Goal: Information Seeking & Learning: Learn about a topic

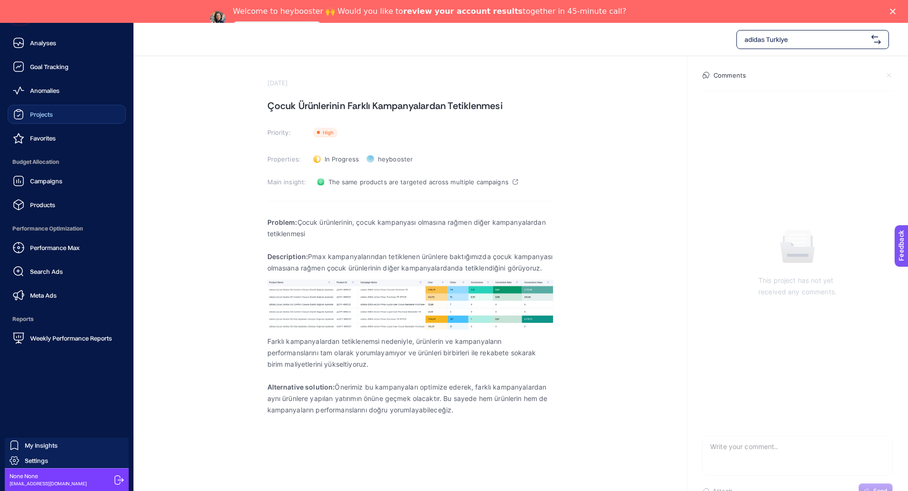
click at [51, 117] on span "Projects" at bounding box center [41, 115] width 23 height 8
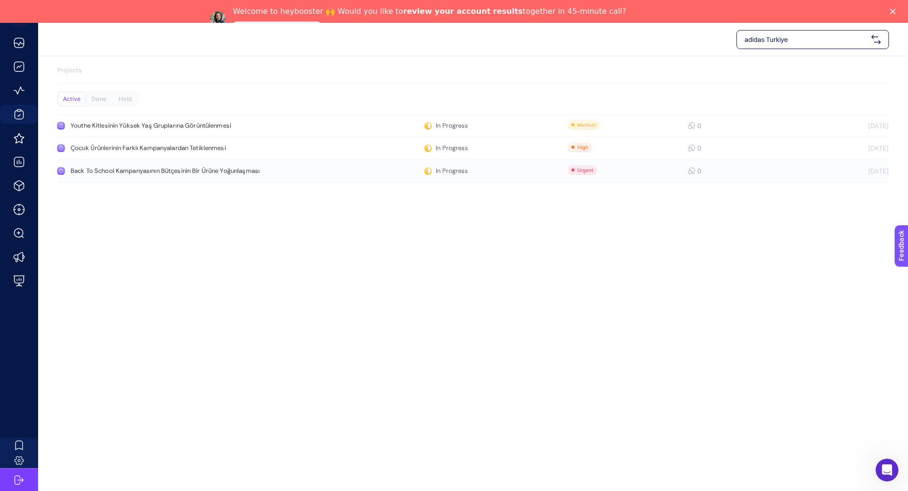
click at [140, 172] on div "Back To School Kampanyasının Bütçesinin Bir Ürüne Yoğunlaşması" at bounding box center [181, 171] width 220 height 8
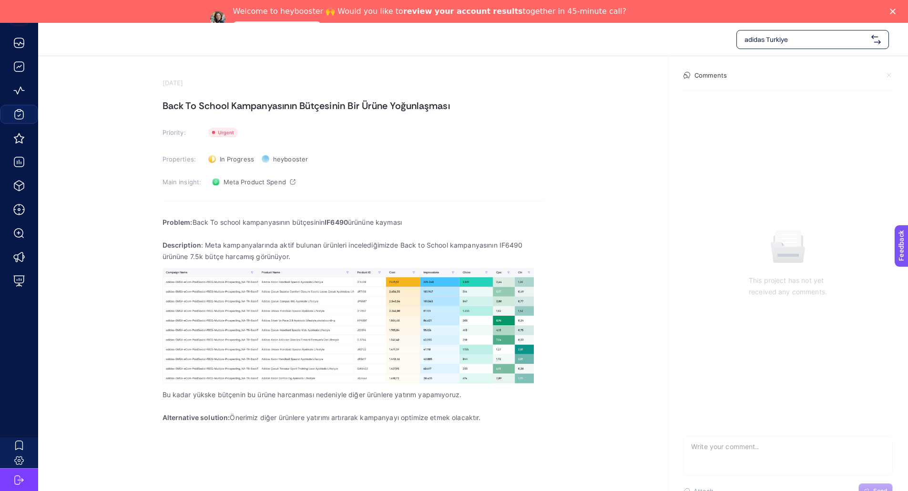
scroll to position [23, 0]
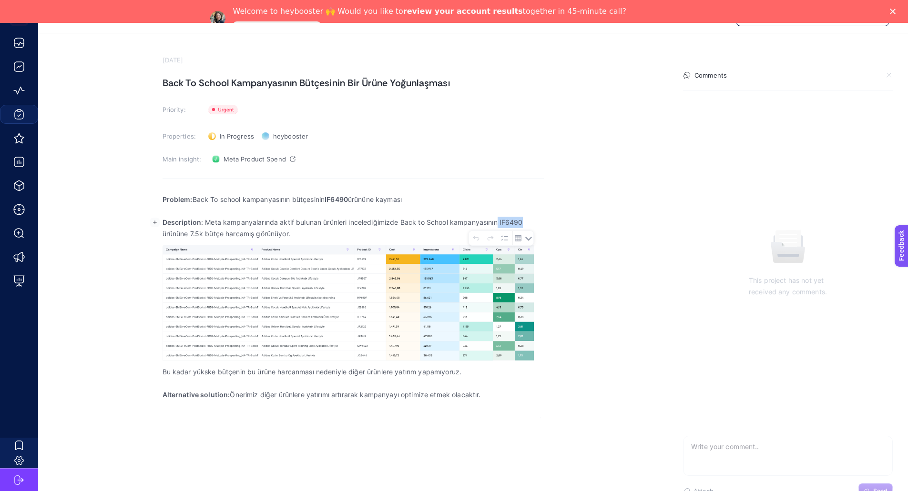
drag, startPoint x: 498, startPoint y: 222, endPoint x: 524, endPoint y: 223, distance: 25.7
click at [524, 223] on p "Description : Meta kampanyalarında aktif bulunan ürünleri incelediğimizde Back …" at bounding box center [353, 228] width 381 height 23
copy p "IF6490"
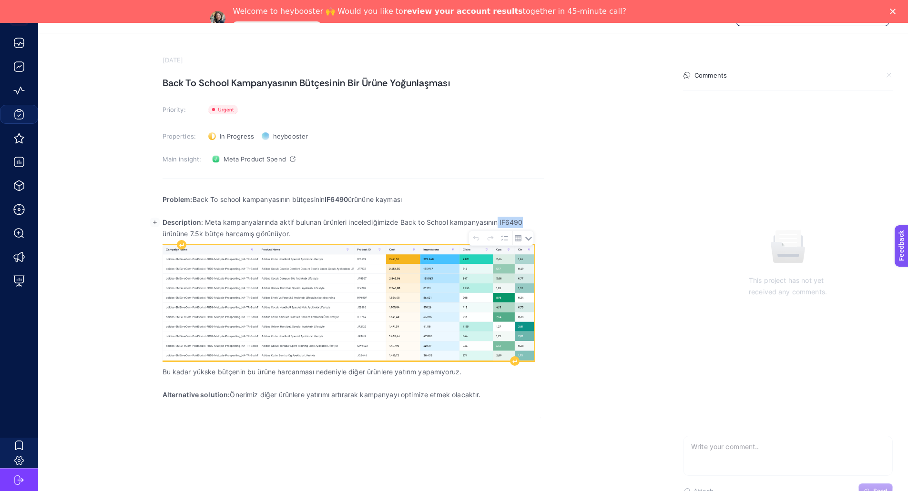
click at [432, 321] on img "Rich Text Editor. Editing area: main" at bounding box center [348, 303] width 371 height 115
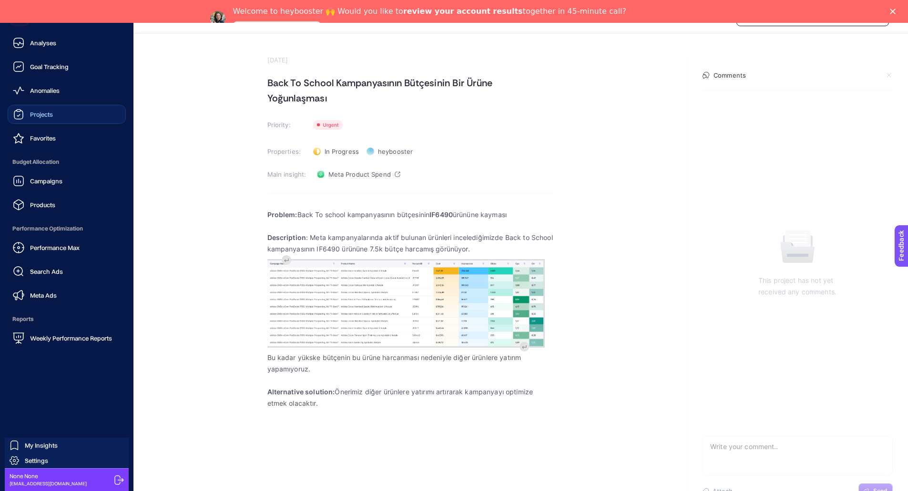
click at [57, 117] on link "Projects" at bounding box center [67, 114] width 118 height 19
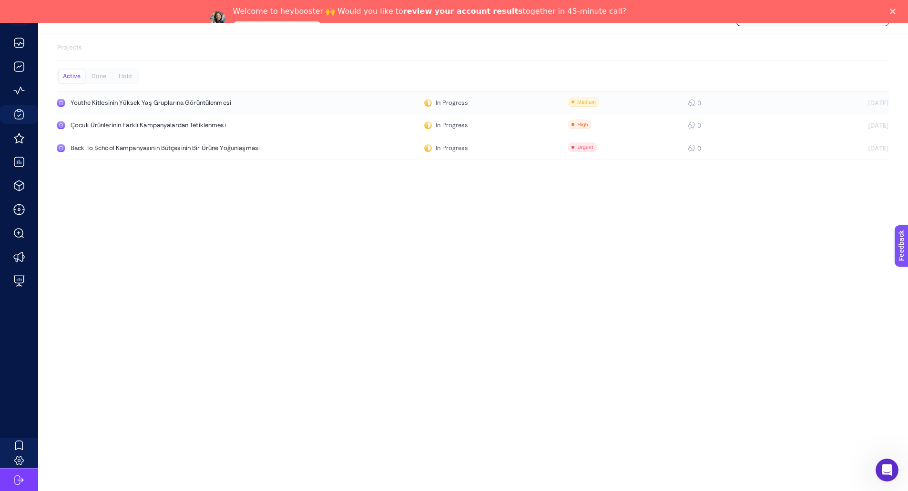
click at [149, 102] on div "Youthe Kitlesinin Yüksek Yaş Gruplarına Görüntülenmesi" at bounding box center [181, 103] width 220 height 8
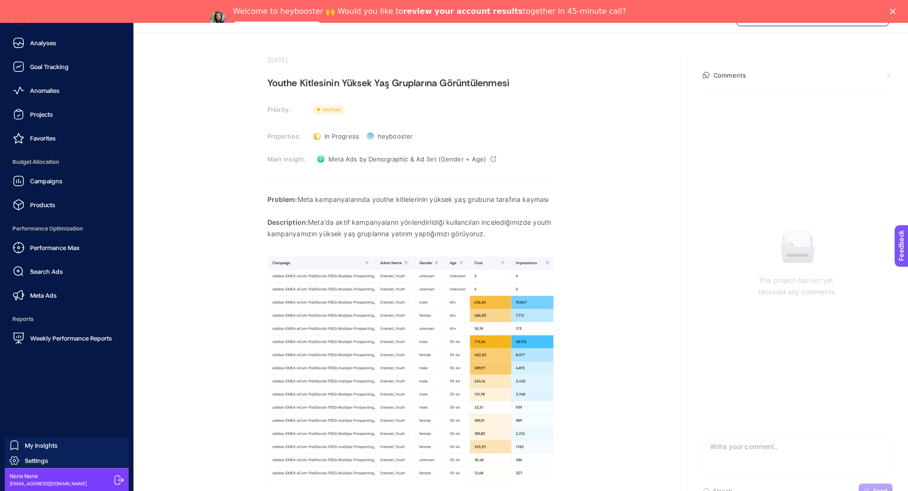
click at [42, 112] on span "Projects" at bounding box center [41, 115] width 23 height 8
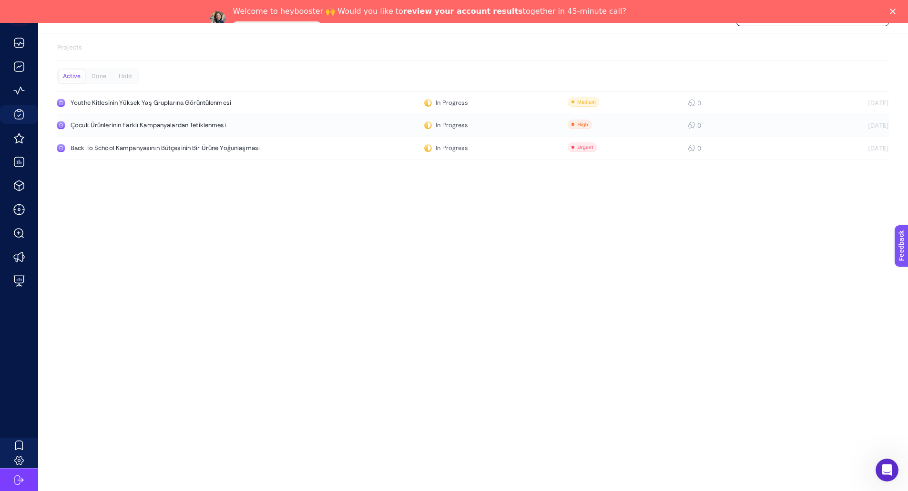
click at [172, 122] on div "Çocuk Ürünlerinin Farklı Kampanyalardan Tetiklenmesi" at bounding box center [181, 126] width 220 height 8
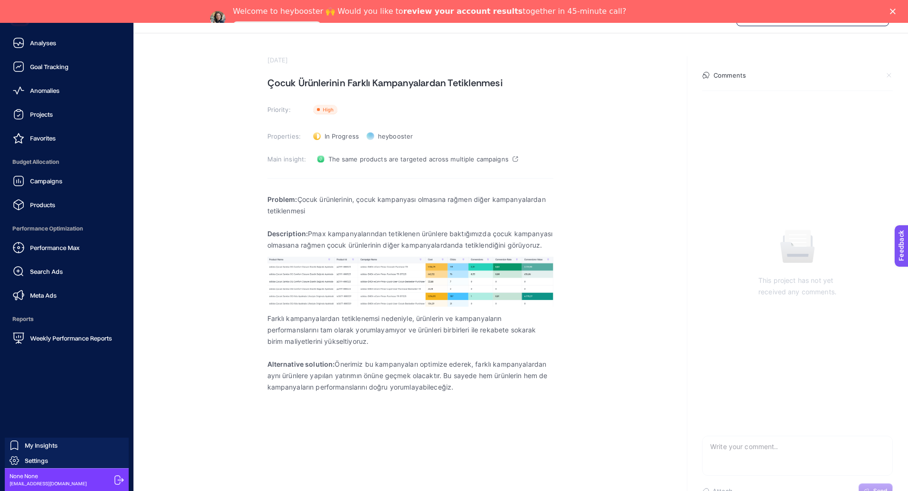
click at [33, 109] on div "Projects" at bounding box center [33, 114] width 40 height 11
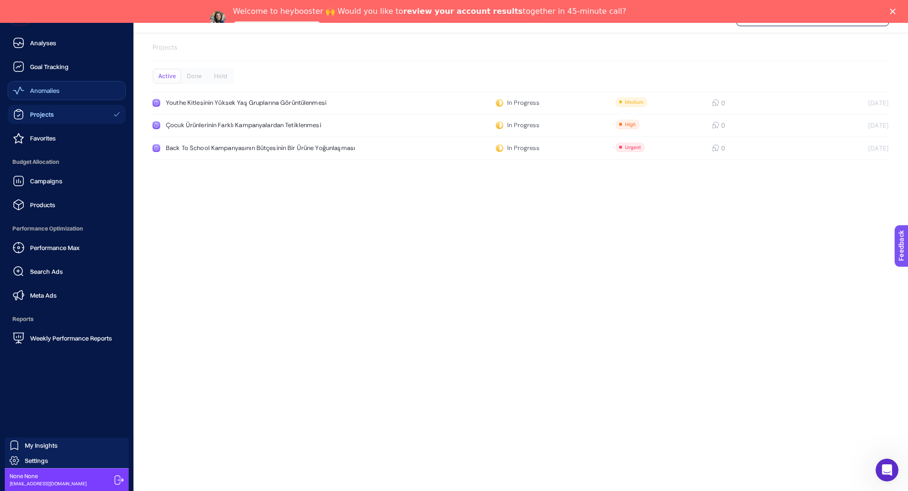
click at [49, 92] on span "Anomalies" at bounding box center [45, 91] width 30 height 8
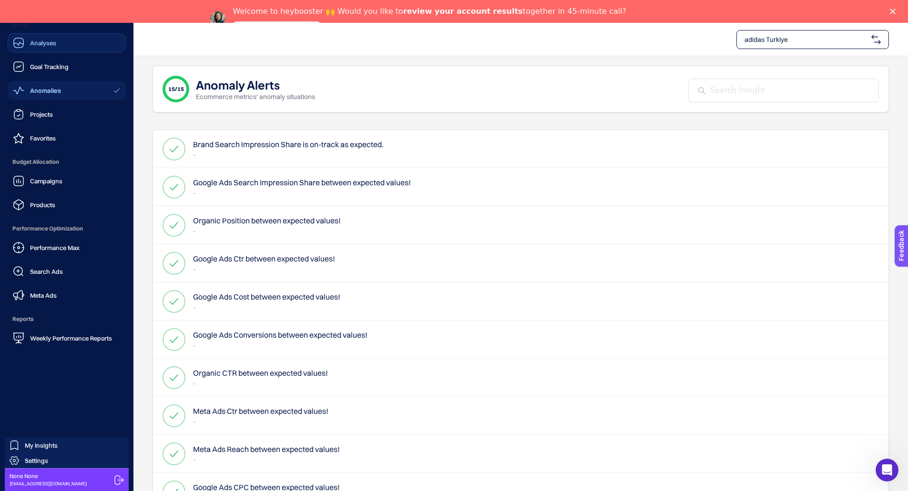
click at [41, 49] on link "Analyses" at bounding box center [67, 42] width 118 height 19
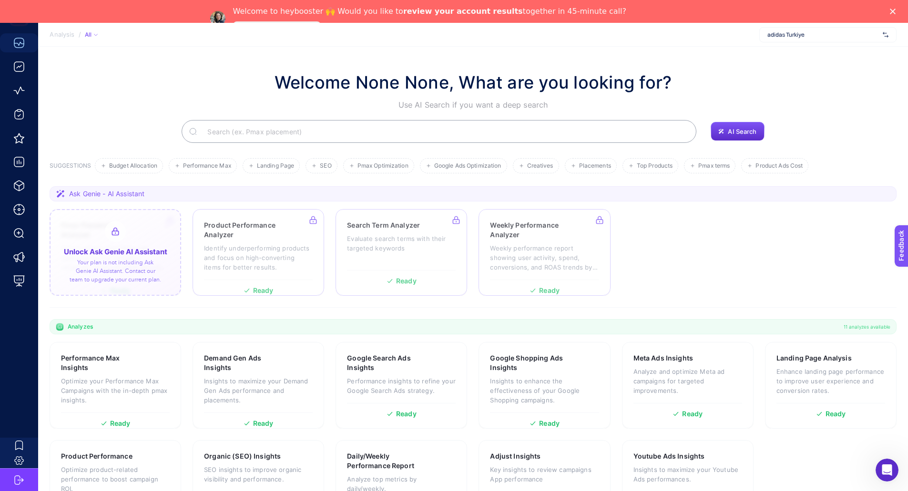
click at [89, 258] on div at bounding box center [116, 252] width 132 height 87
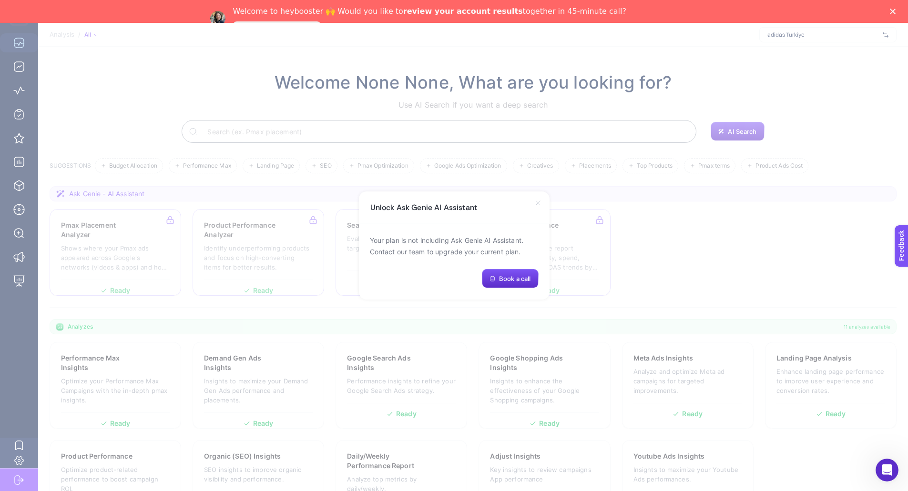
click at [535, 207] on div "Unlock Ask Genie AI Assistant" at bounding box center [454, 208] width 191 height 32
click at [538, 203] on icon at bounding box center [538, 203] width 4 height 4
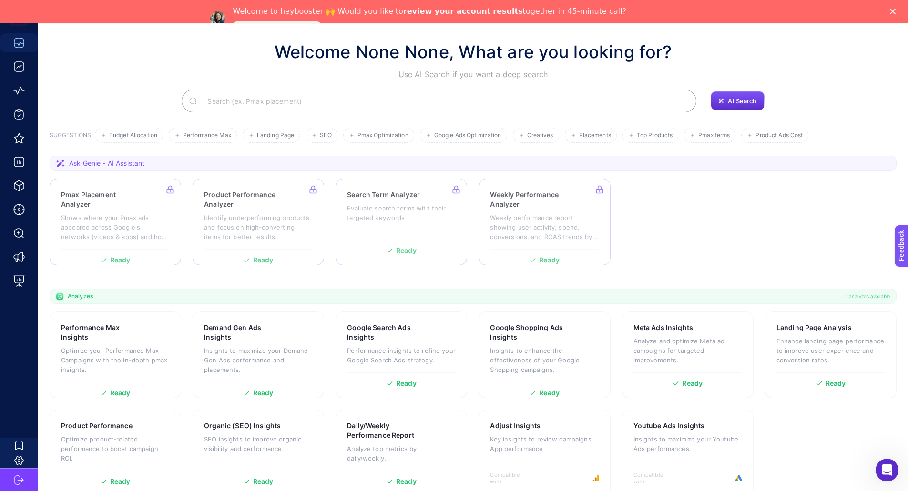
scroll to position [47, 0]
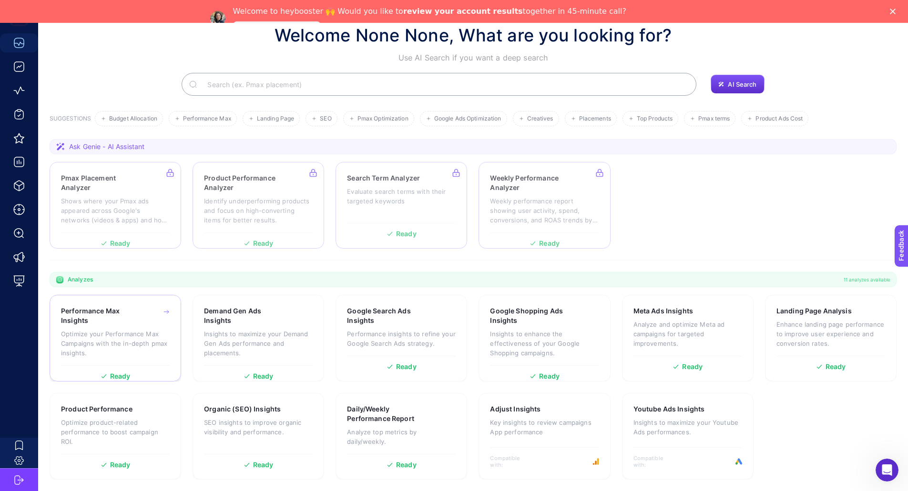
click at [116, 344] on p "Optimize your Performance Max Campaigns with the in-depth pmax insights." at bounding box center [115, 343] width 109 height 29
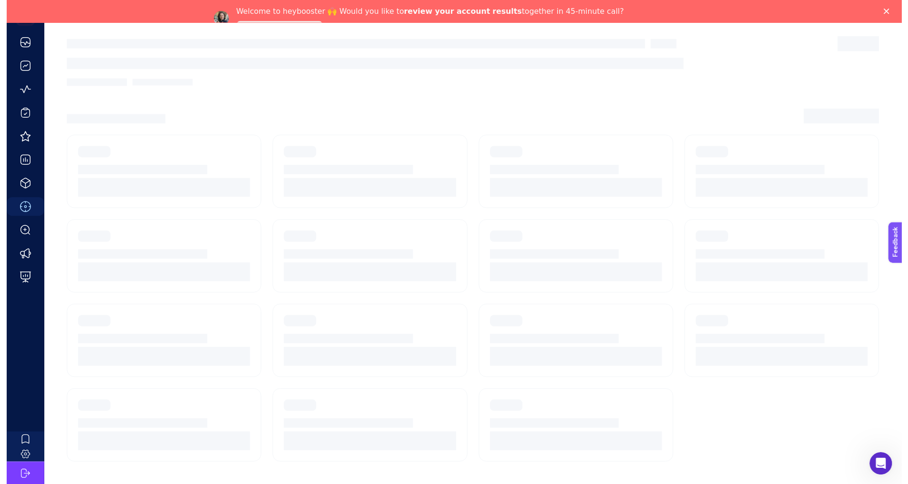
scroll to position [30, 0]
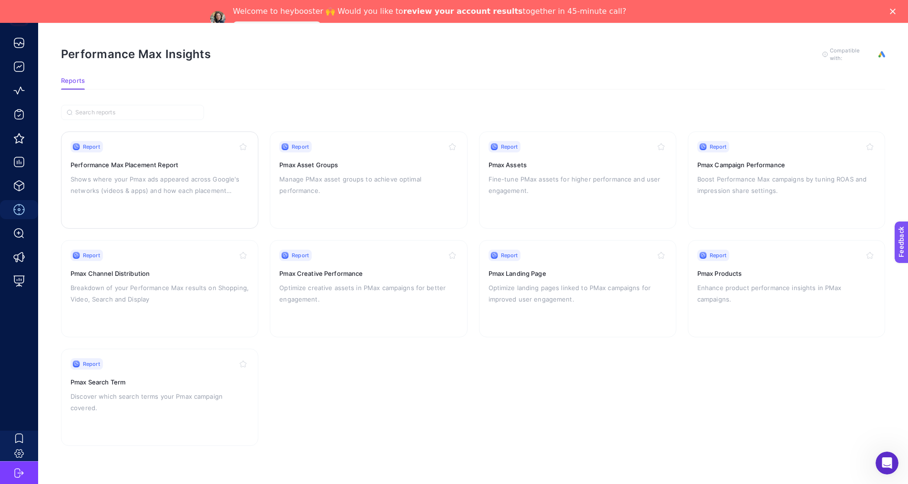
click at [137, 179] on p "Shows where your Pmax ads appeared across Google's networks (videos & apps) and…" at bounding box center [160, 185] width 178 height 23
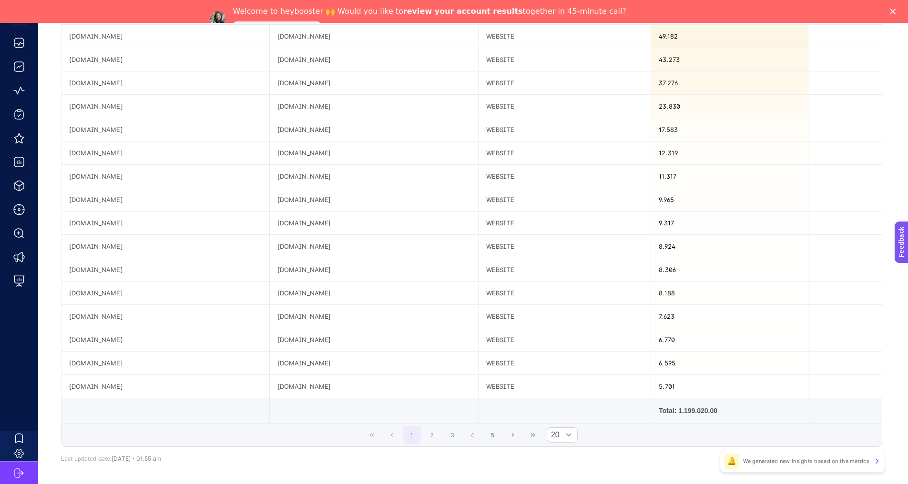
scroll to position [307, 0]
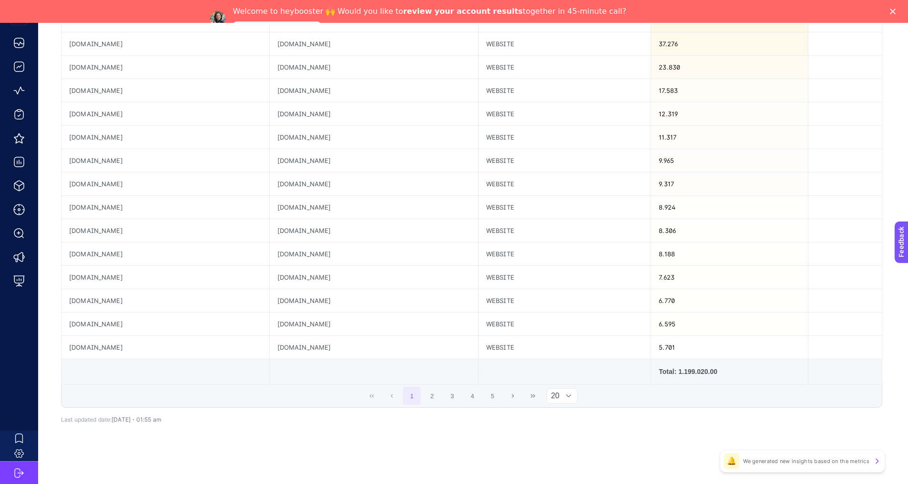
click at [560, 400] on span "20" at bounding box center [553, 396] width 12 height 14
click at [568, 432] on li "50" at bounding box center [566, 436] width 31 height 19
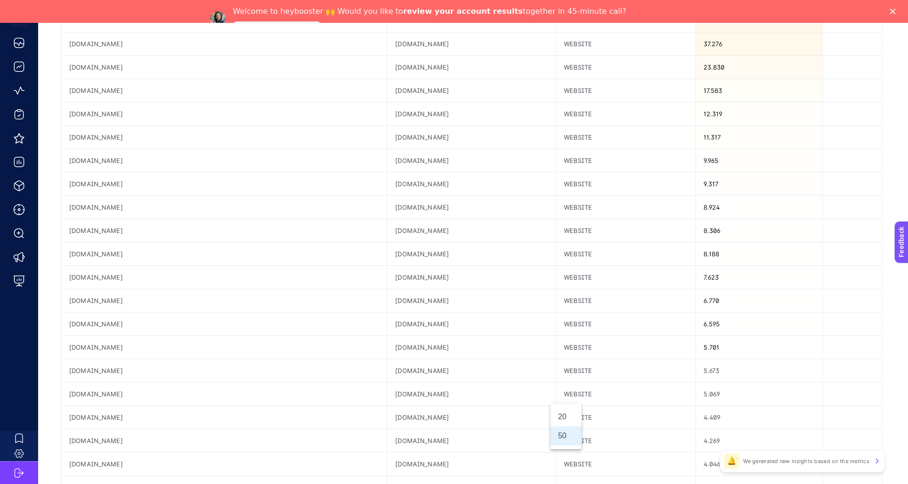
scroll to position [1008, 4]
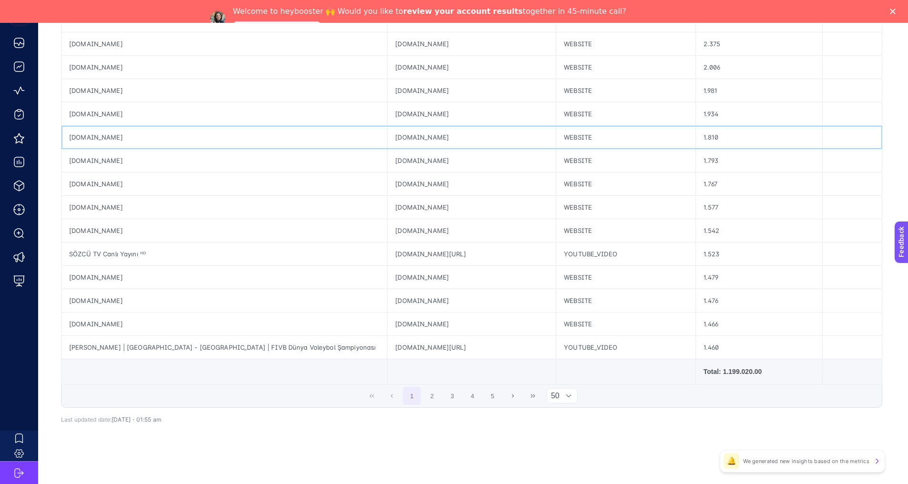
click at [101, 135] on div "[DOMAIN_NAME]" at bounding box center [224, 137] width 326 height 23
copy tr "[DOMAIN_NAME]"
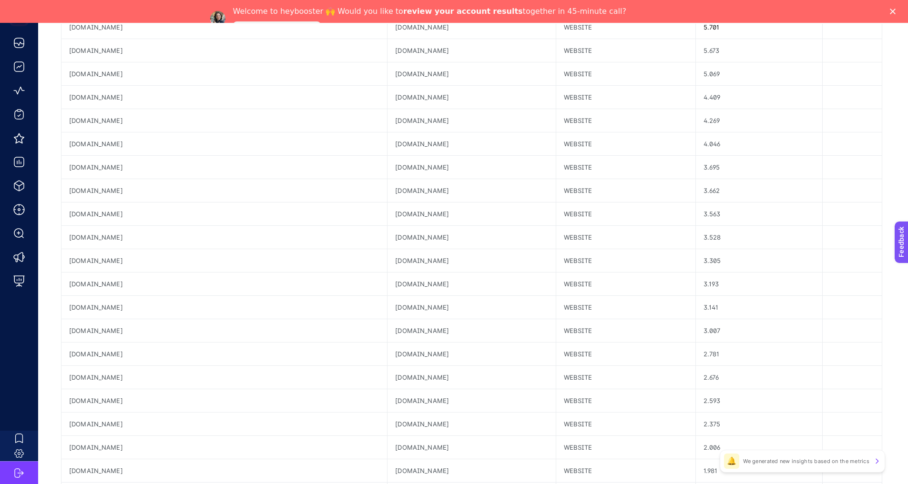
scroll to position [627, 4]
click at [87, 239] on div "[DOMAIN_NAME]" at bounding box center [224, 238] width 326 height 23
copy tr "[DOMAIN_NAME]"
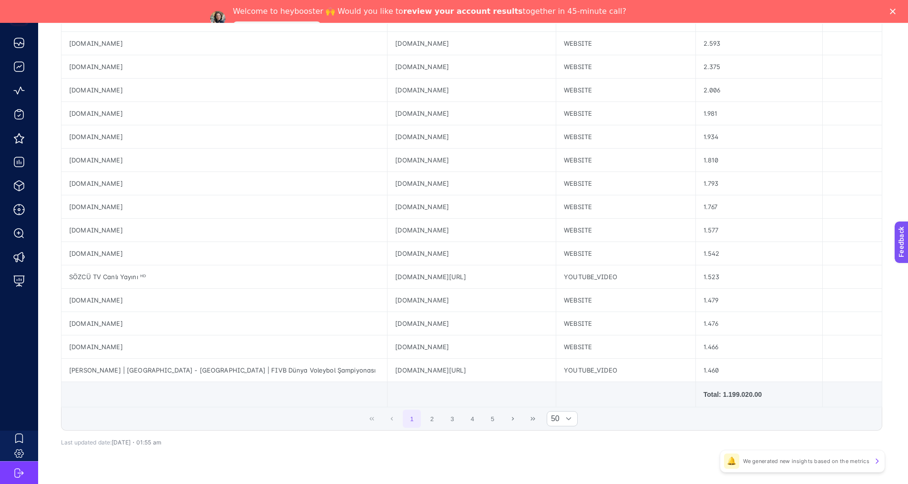
scroll to position [1008, 4]
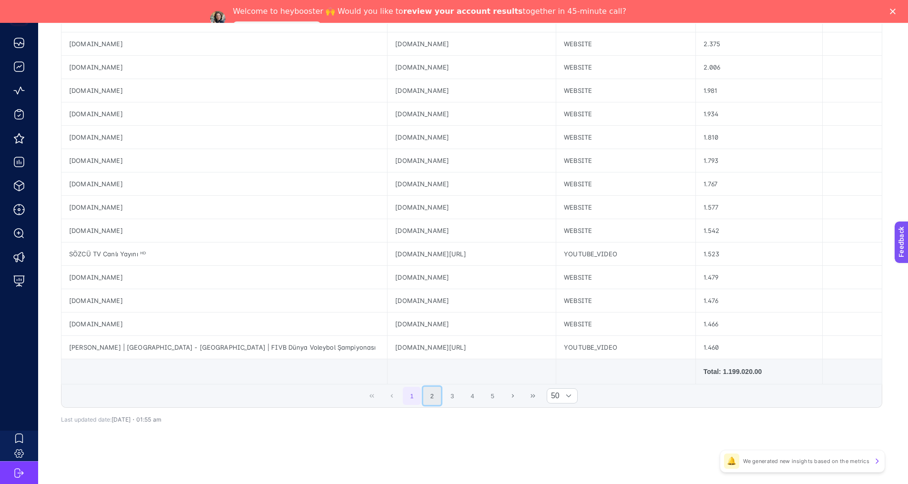
click at [437, 396] on button "2" at bounding box center [432, 396] width 18 height 18
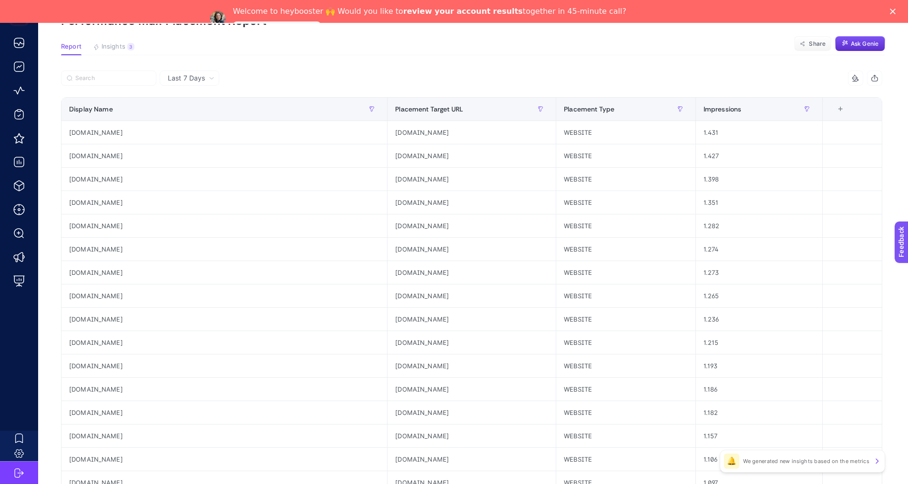
scroll to position [0, 4]
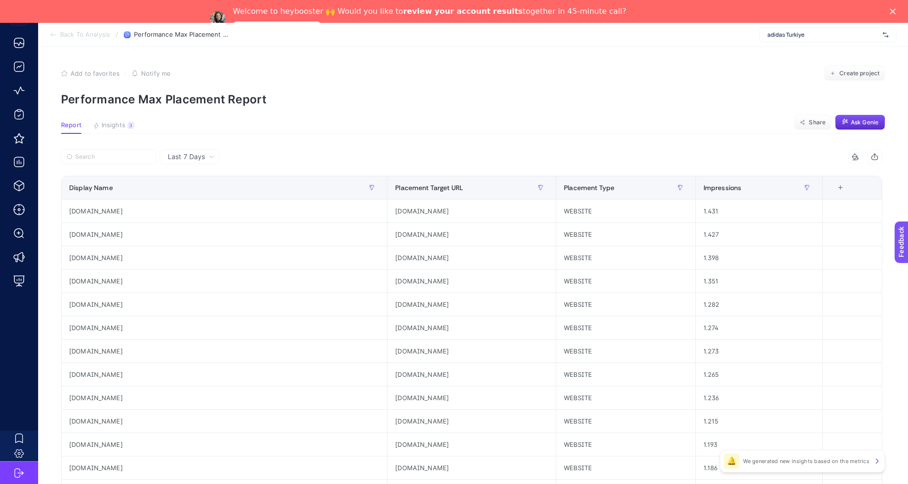
click at [80, 36] on span "Back To Analysis" at bounding box center [85, 35] width 50 height 8
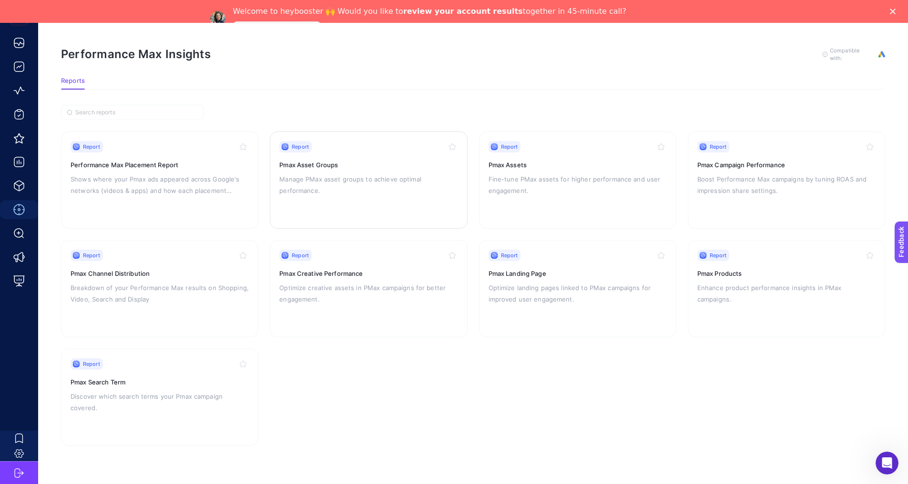
click at [343, 177] on p "Manage PMax asset groups to achieve optimal performance." at bounding box center [368, 185] width 178 height 23
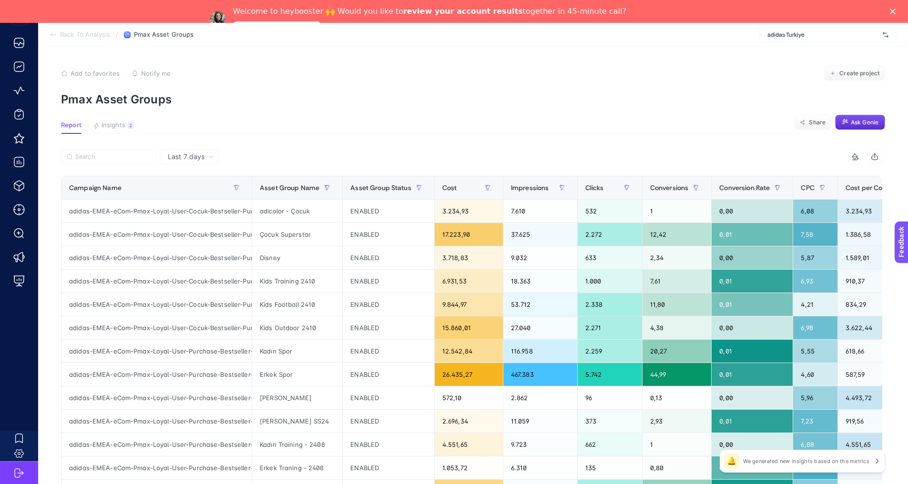
scroll to position [191, 0]
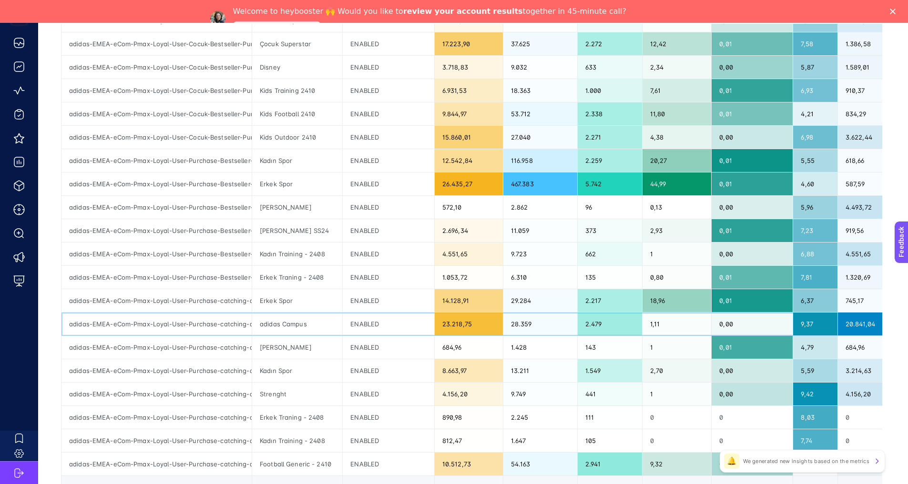
click at [174, 327] on div "adidas-EMEA-eCom-Pmax-Loyal-User-Purchase-catching-all-TR" at bounding box center [156, 324] width 190 height 23
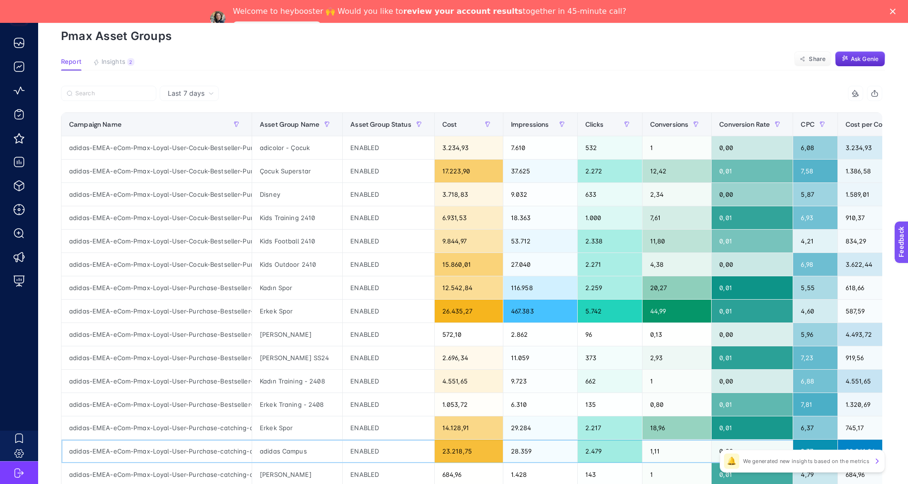
scroll to position [95, 0]
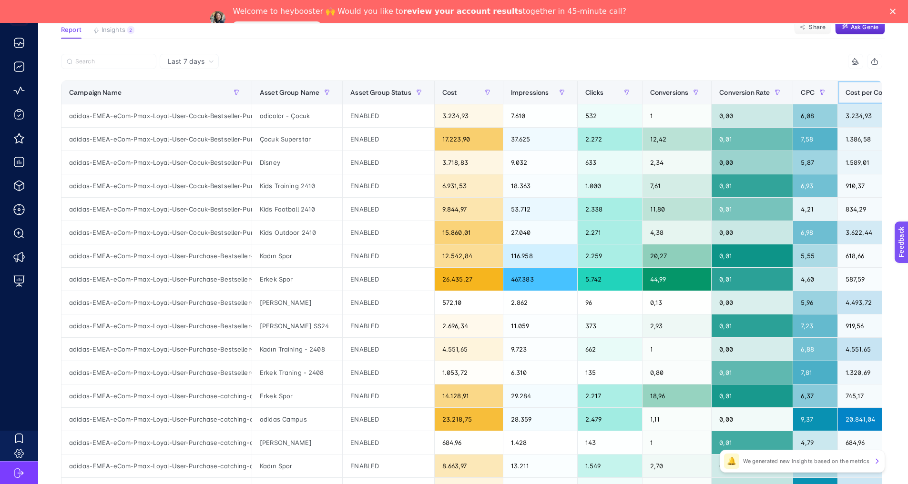
click at [860, 90] on span "Cost per Conversions" at bounding box center [879, 93] width 67 height 8
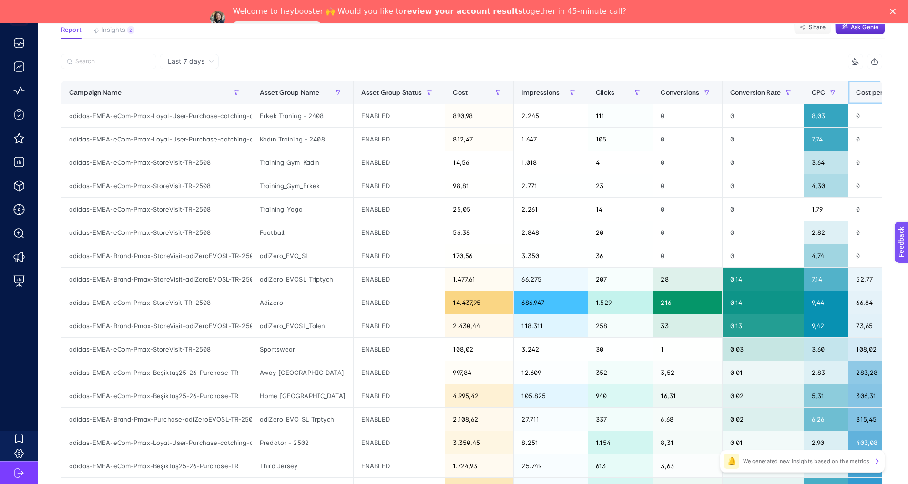
click at [859, 92] on span "Cost per Conversions" at bounding box center [889, 93] width 67 height 8
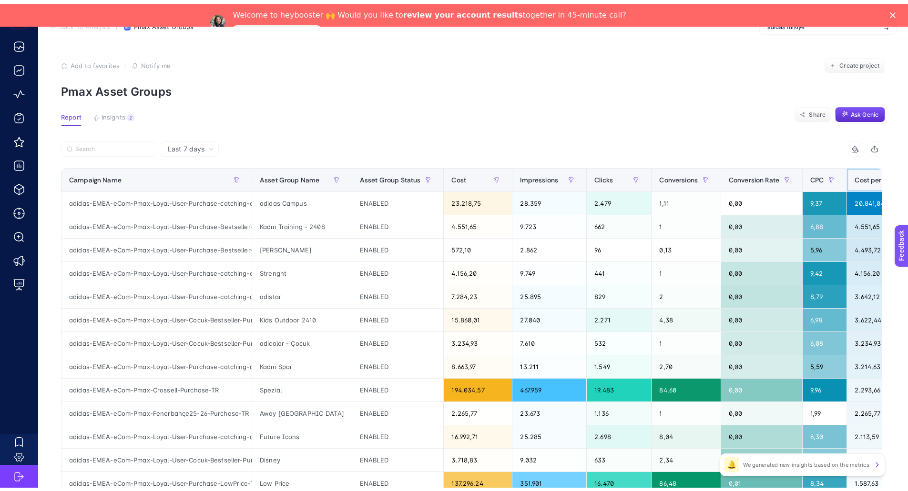
scroll to position [0, 0]
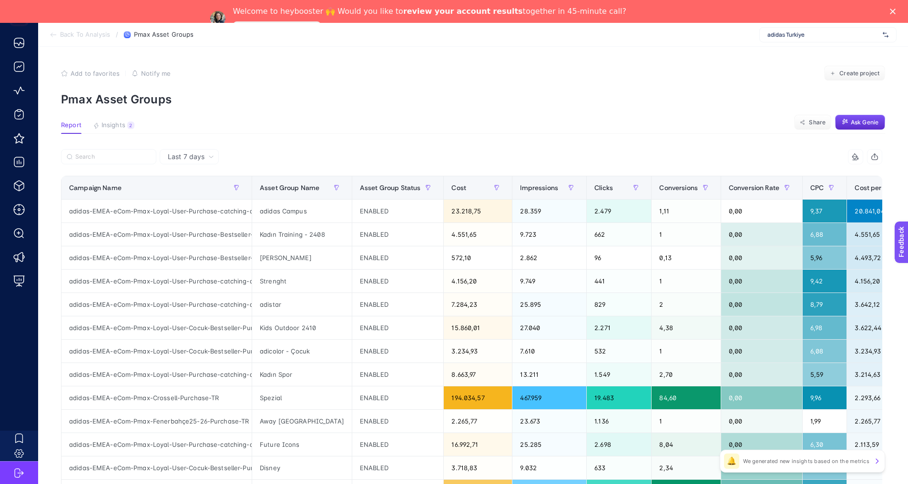
click at [110, 128] on span "Insights" at bounding box center [114, 126] width 24 height 8
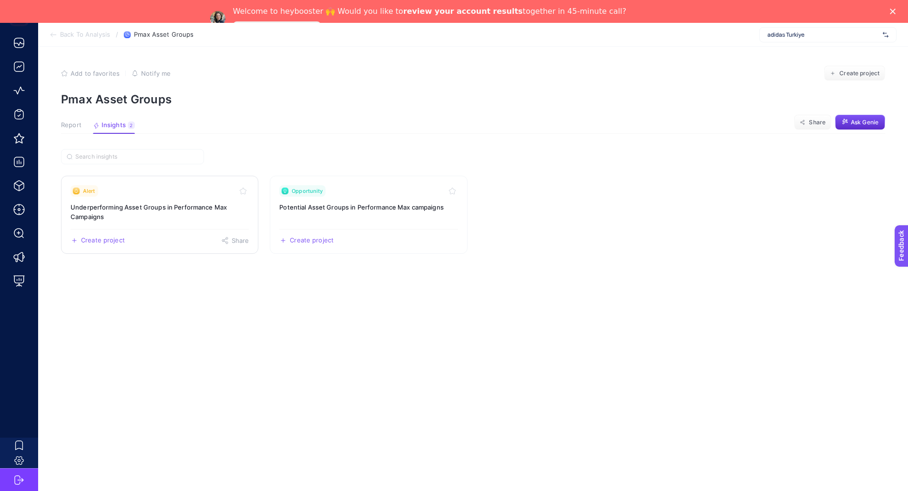
click at [182, 214] on h3 "Underperforming Asset Groups in Performance Max Campaigns" at bounding box center [160, 212] width 178 height 19
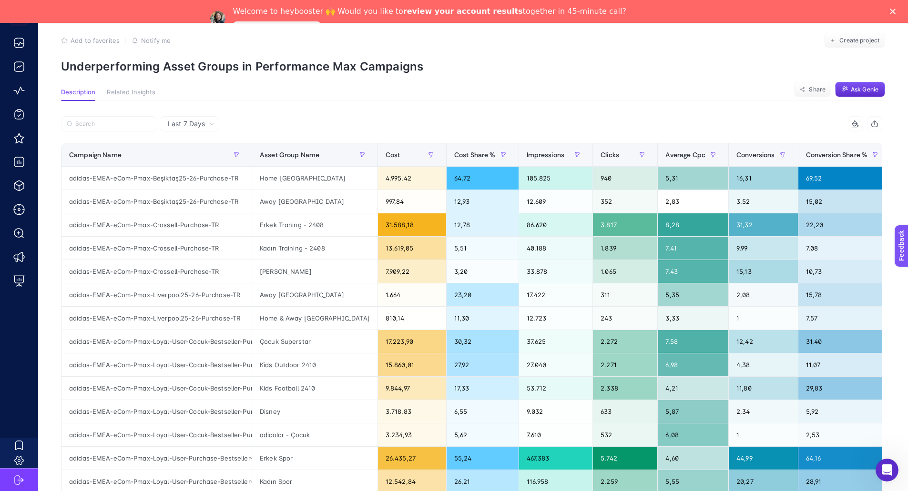
scroll to position [48, 0]
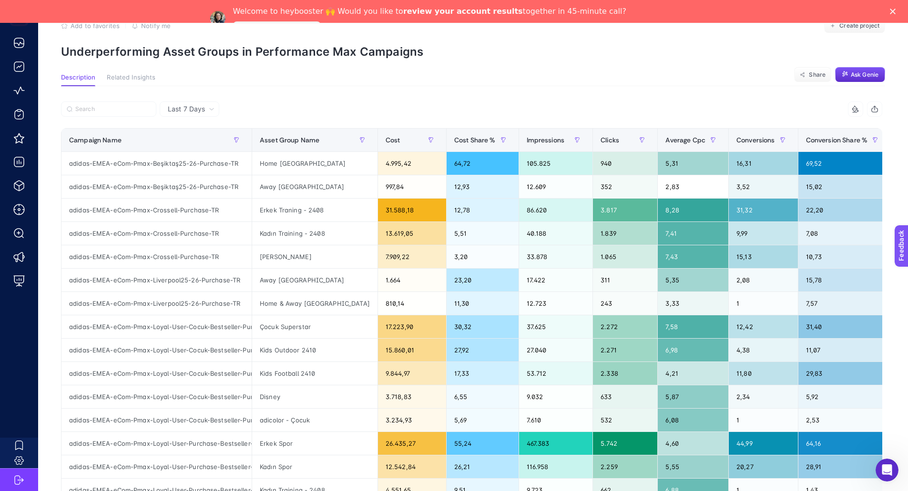
click at [124, 76] on span "Related Insights" at bounding box center [131, 78] width 49 height 8
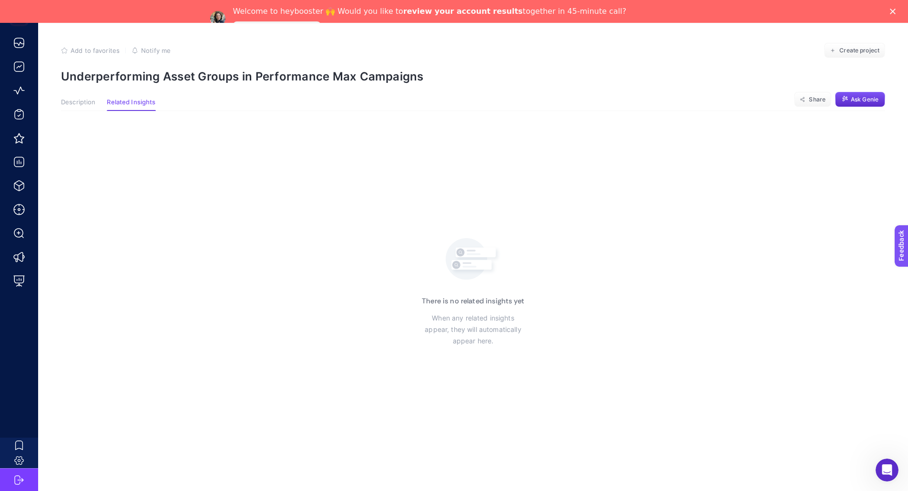
scroll to position [23, 0]
click at [90, 104] on span "Description" at bounding box center [78, 103] width 34 height 8
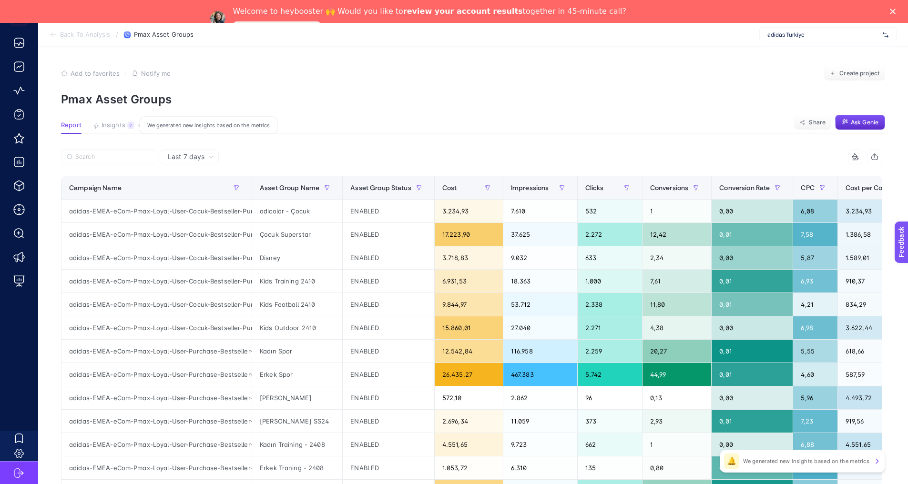
click at [114, 129] on span "Insights" at bounding box center [114, 126] width 24 height 8
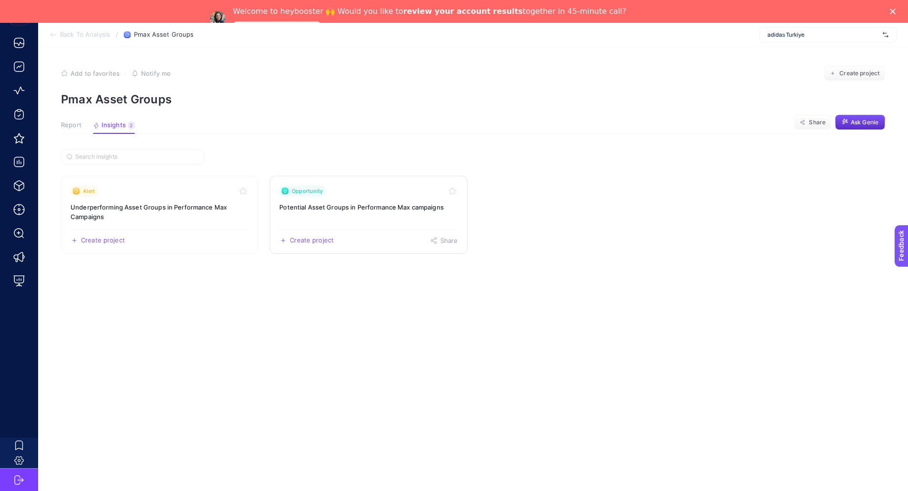
click at [369, 213] on link "Opportunity Potential Asset Groups in Performance Max campaigns Create project …" at bounding box center [368, 215] width 197 height 78
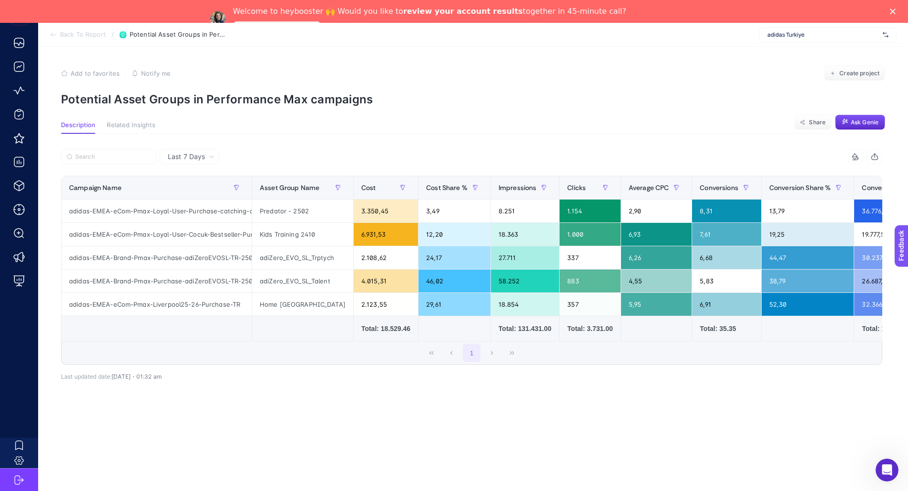
click at [93, 40] on section "Back To Report / Potential Asset Groups in Performance Max campaigns adidas Tur…" at bounding box center [473, 35] width 870 height 24
click at [89, 34] on span "Back To Report" at bounding box center [83, 35] width 46 height 8
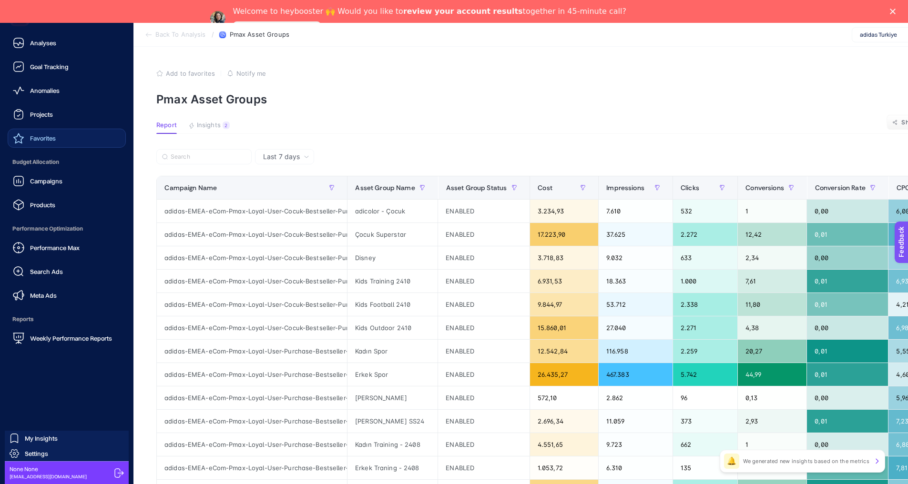
click at [23, 137] on icon at bounding box center [18, 138] width 10 height 10
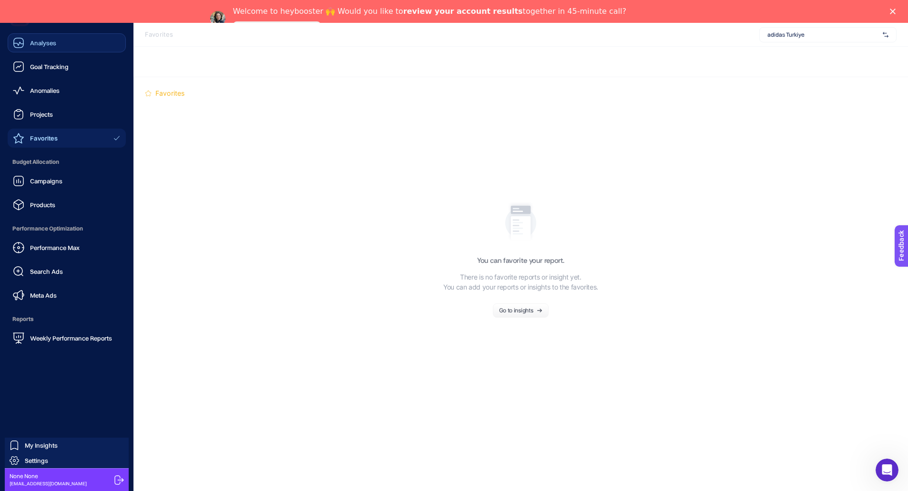
click at [56, 48] on link "Analyses" at bounding box center [67, 42] width 118 height 19
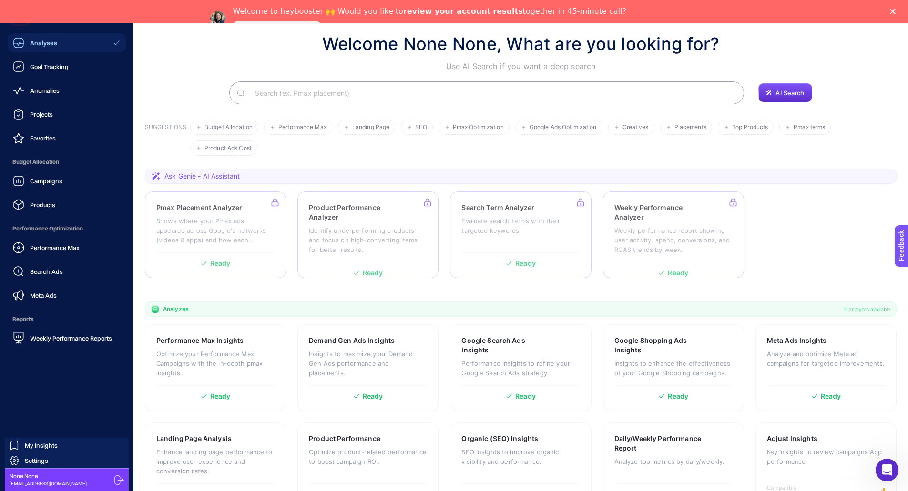
scroll to position [47, 0]
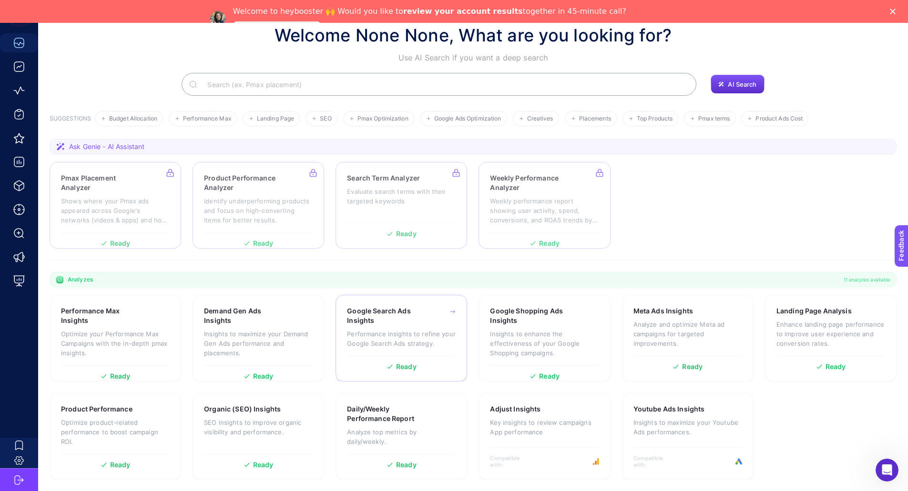
click at [381, 338] on p "Performance insights to refine your Google Search Ads strategy." at bounding box center [401, 338] width 109 height 19
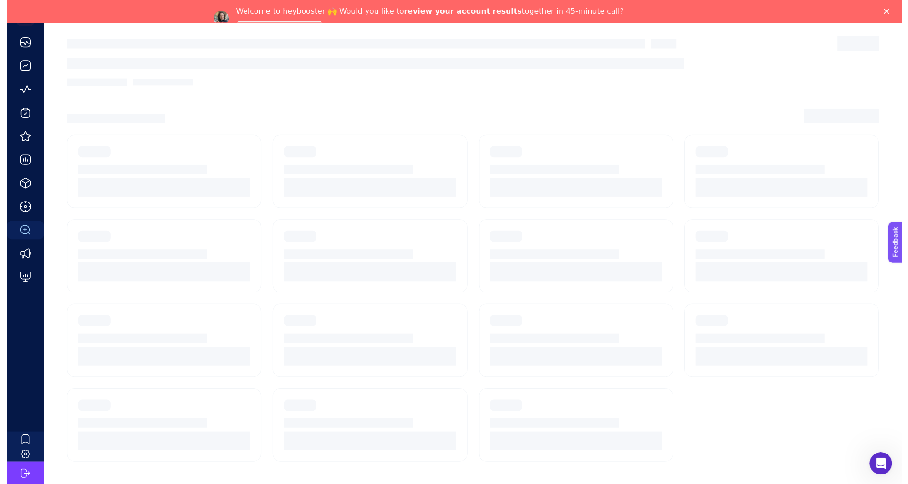
scroll to position [30, 0]
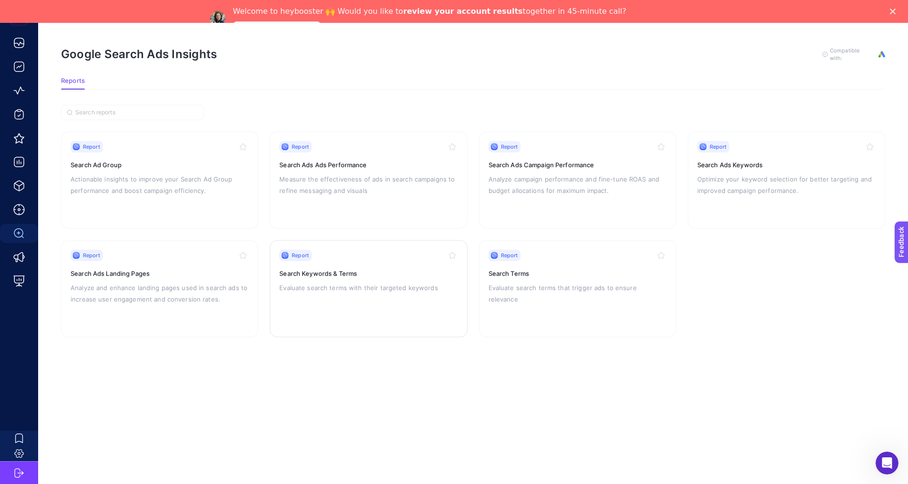
click at [358, 282] on p "Evaluate search terms with their targeted keywords" at bounding box center [368, 287] width 178 height 11
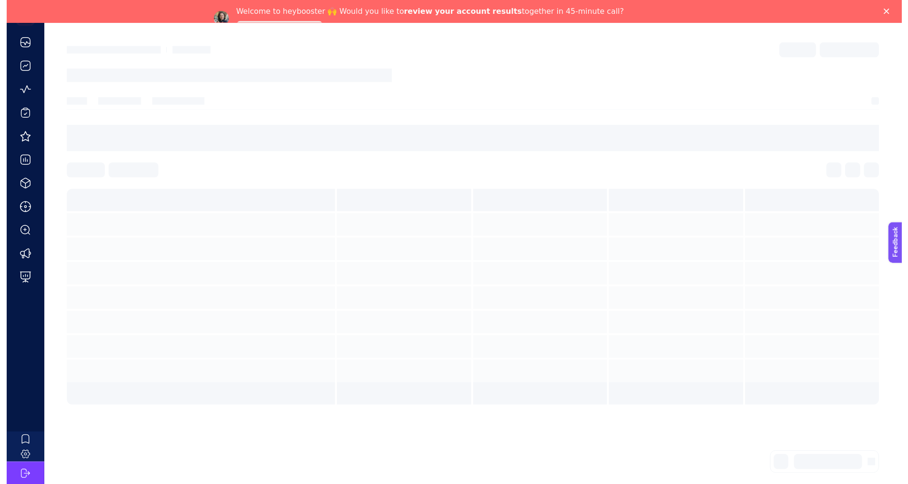
scroll to position [30, 0]
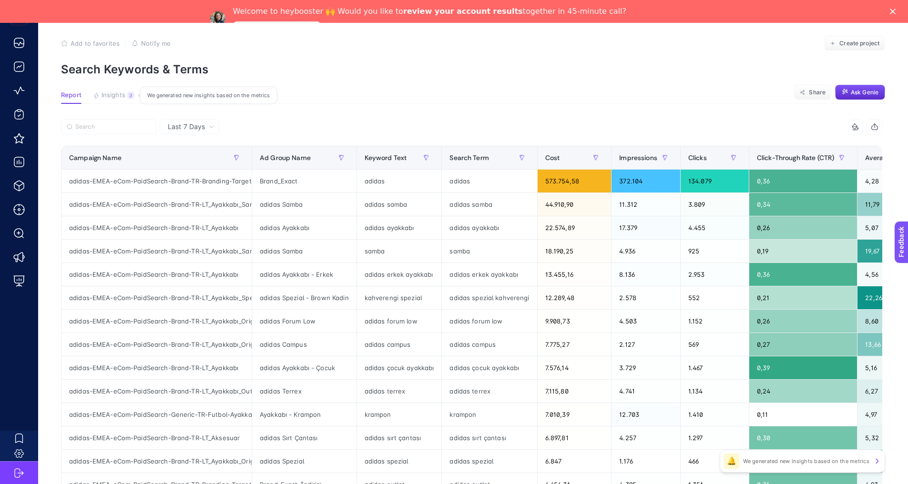
click at [117, 95] on span "Insights" at bounding box center [114, 96] width 24 height 8
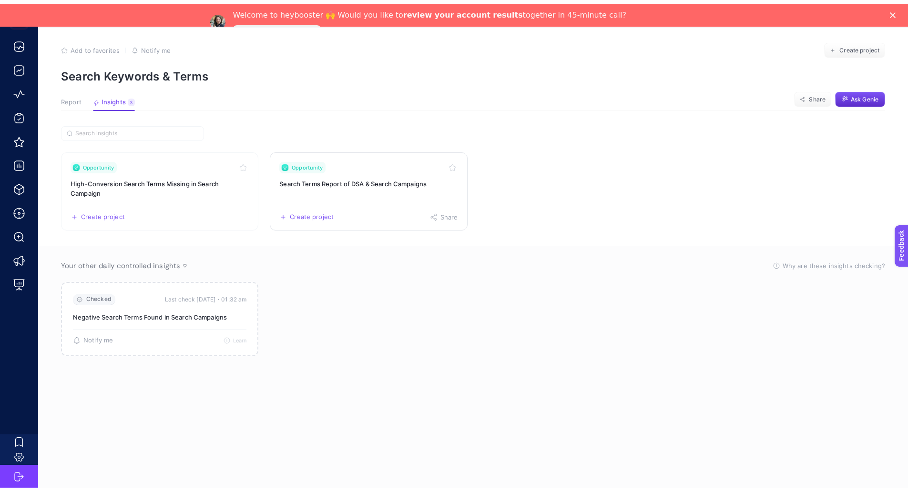
scroll to position [27, 0]
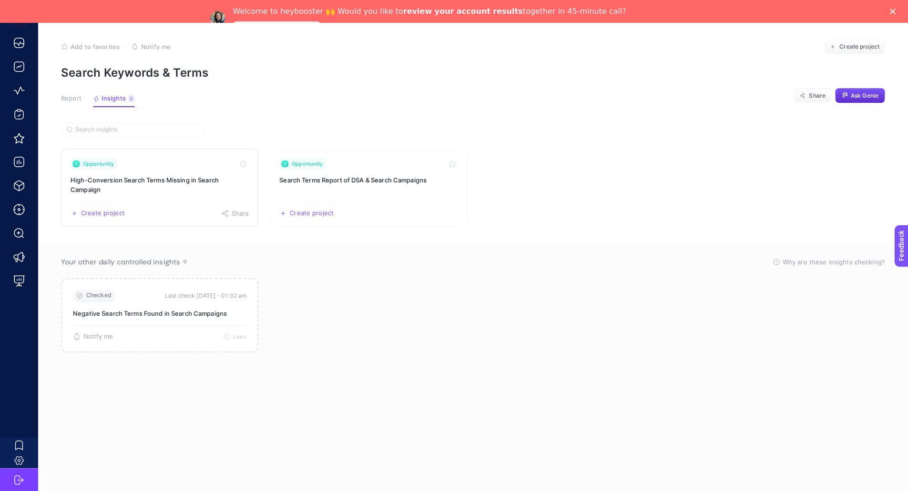
click at [204, 193] on h3 "High-Conversion Search Terms Missing in Search Campaign" at bounding box center [160, 184] width 178 height 19
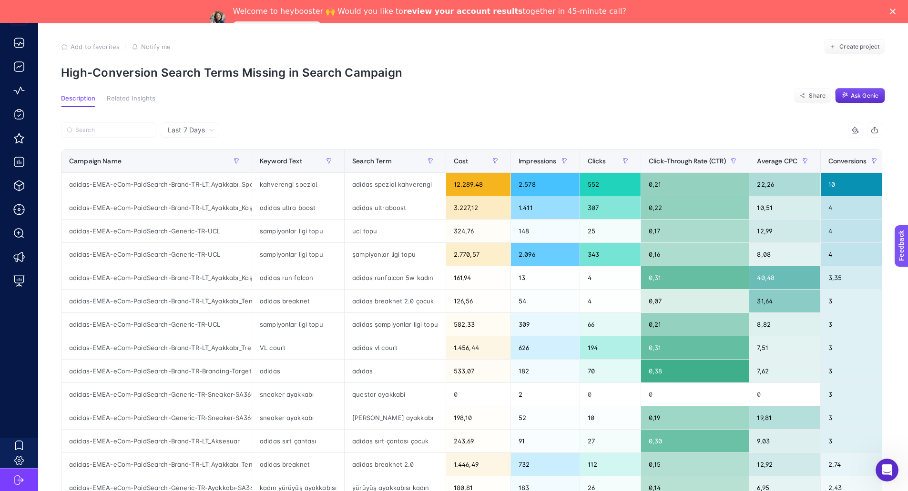
scroll to position [0, 4]
drag, startPoint x: 246, startPoint y: 161, endPoint x: 348, endPoint y: 160, distance: 101.5
click at [348, 160] on div "8 items selected Campaign Name Keyword Text Search Term Cost Impressions Clicks…" at bounding box center [471, 406] width 821 height 566
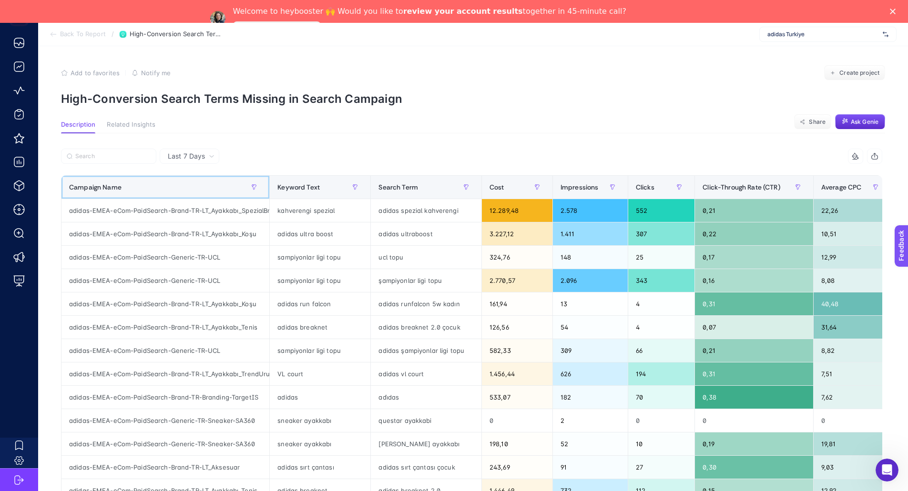
scroll to position [0, 0]
